Goal: Navigation & Orientation: Find specific page/section

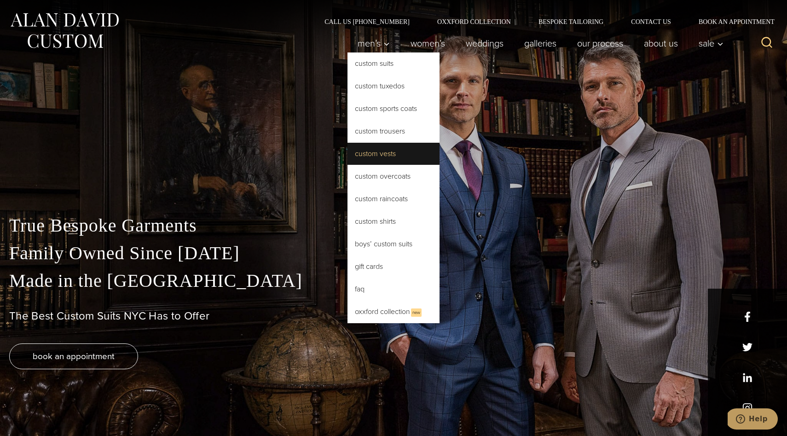
click at [363, 157] on link "Custom Vests" at bounding box center [394, 154] width 92 height 22
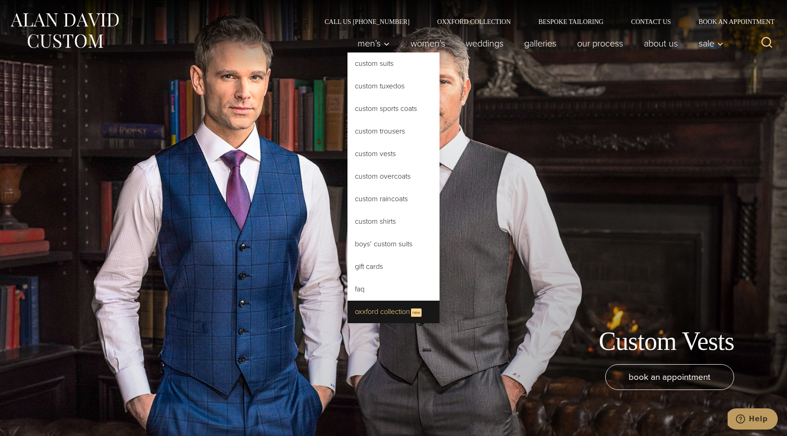
click at [364, 315] on link "Oxxford Collection New" at bounding box center [394, 312] width 92 height 23
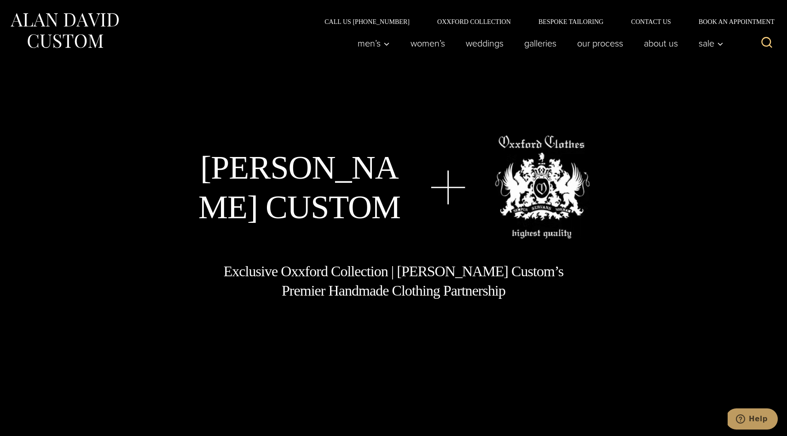
click at [65, 23] on img at bounding box center [64, 30] width 111 height 41
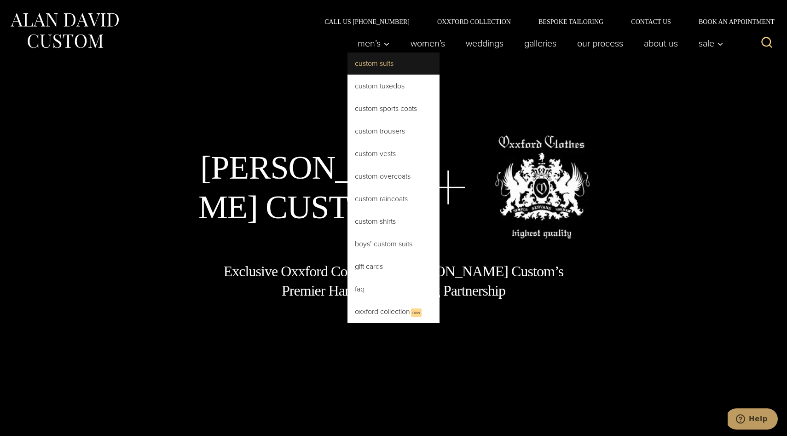
click at [358, 64] on link "Custom Suits" at bounding box center [394, 63] width 92 height 22
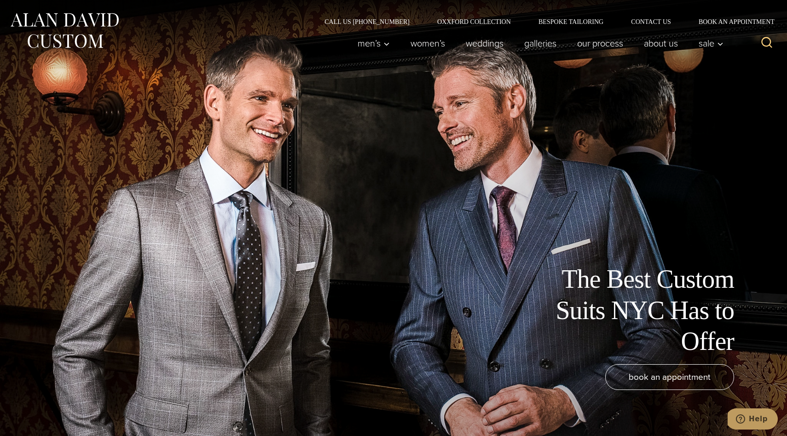
click at [90, 17] on img at bounding box center [64, 30] width 111 height 41
